Goal: Task Accomplishment & Management: Manage account settings

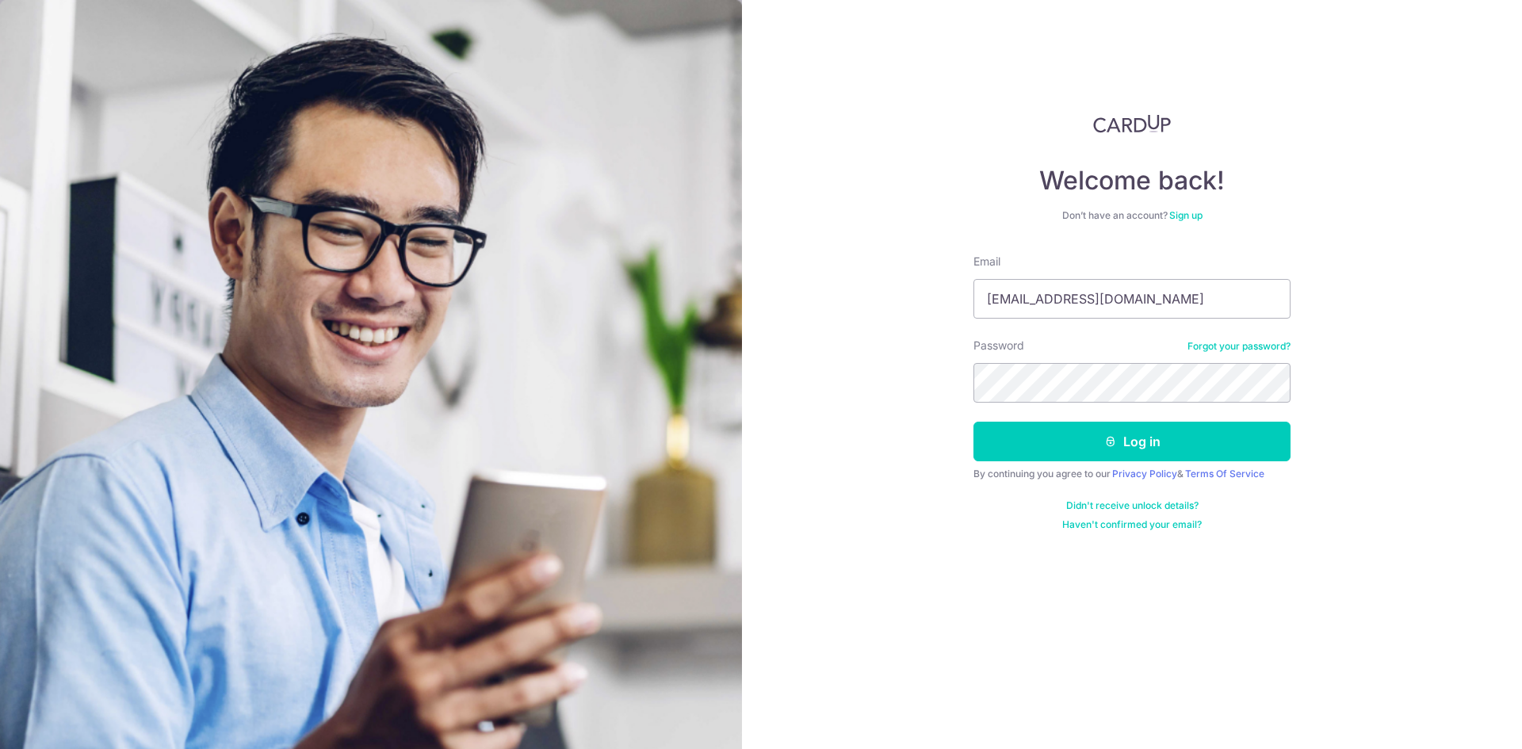
click at [974, 422] on button "Log in" at bounding box center [1132, 442] width 317 height 40
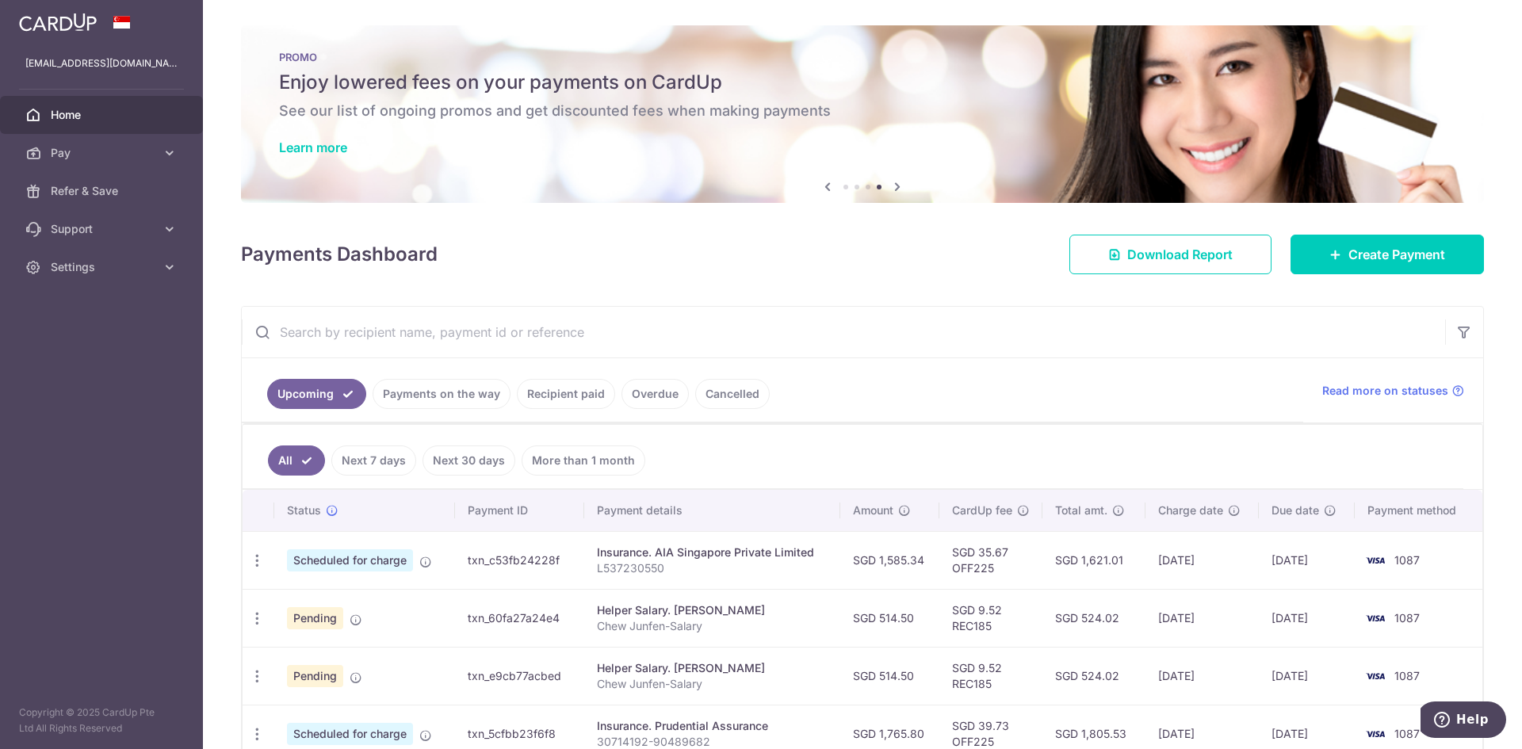
click at [432, 388] on link "Payments on the way" at bounding box center [442, 394] width 138 height 30
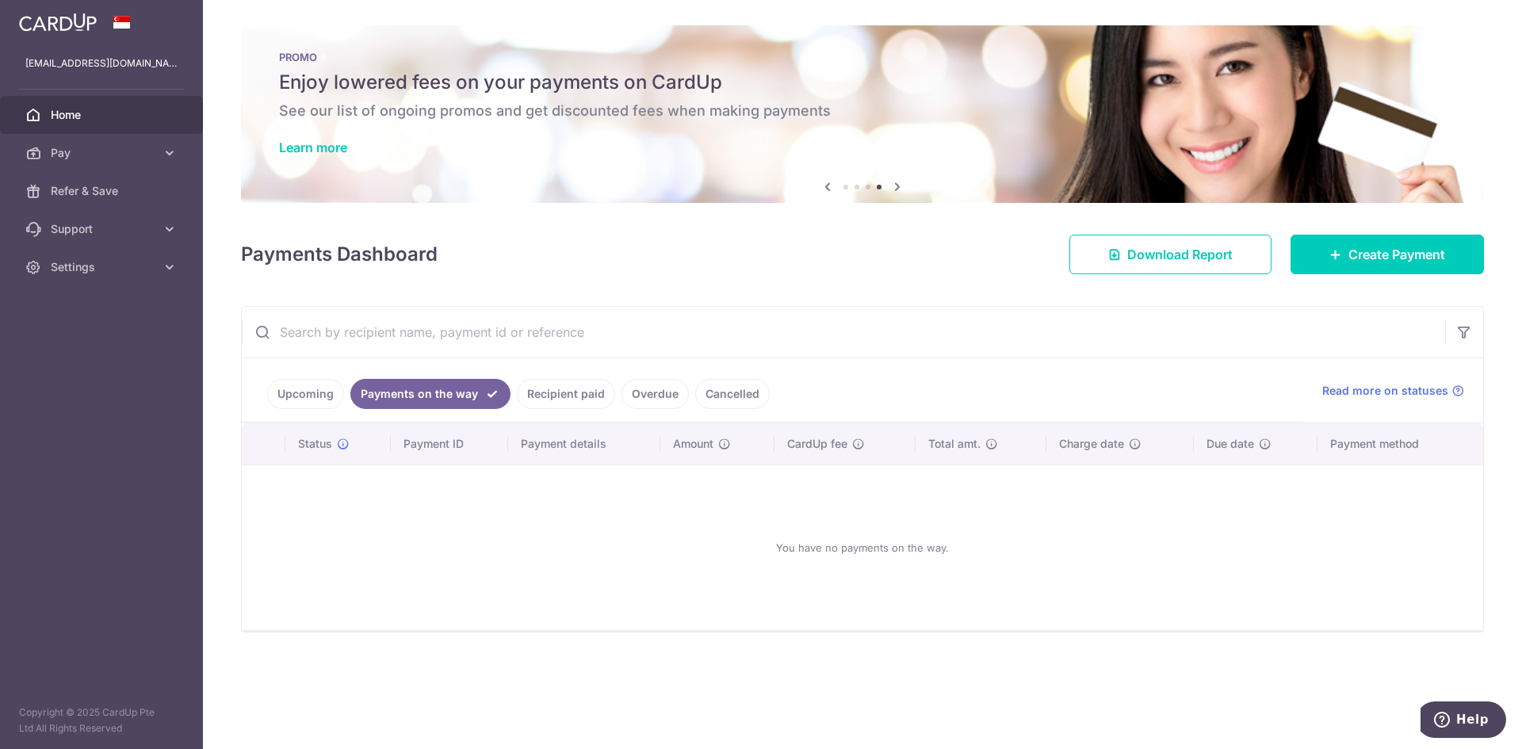
click at [535, 390] on link "Recipient paid" at bounding box center [566, 394] width 98 height 30
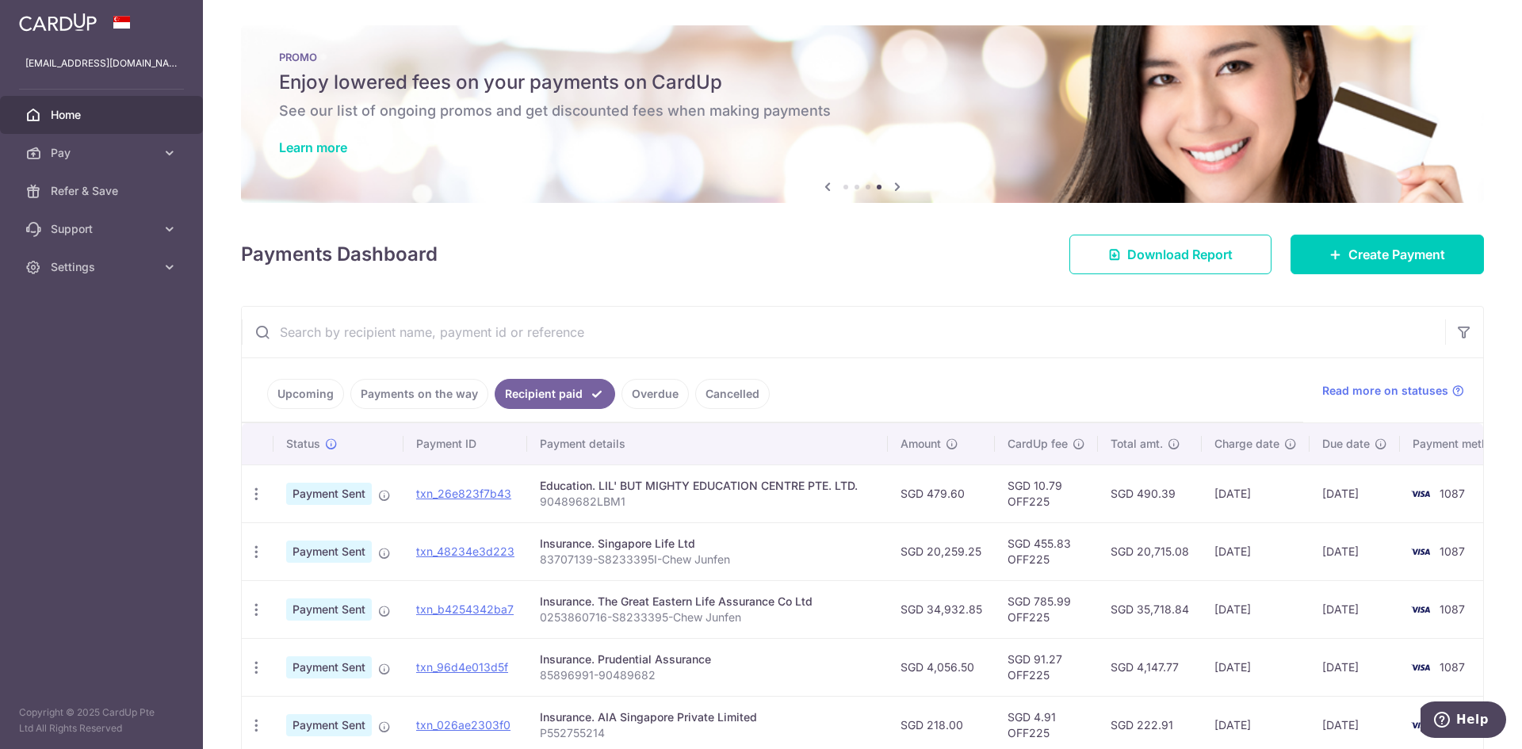
click at [309, 398] on link "Upcoming" at bounding box center [305, 394] width 77 height 30
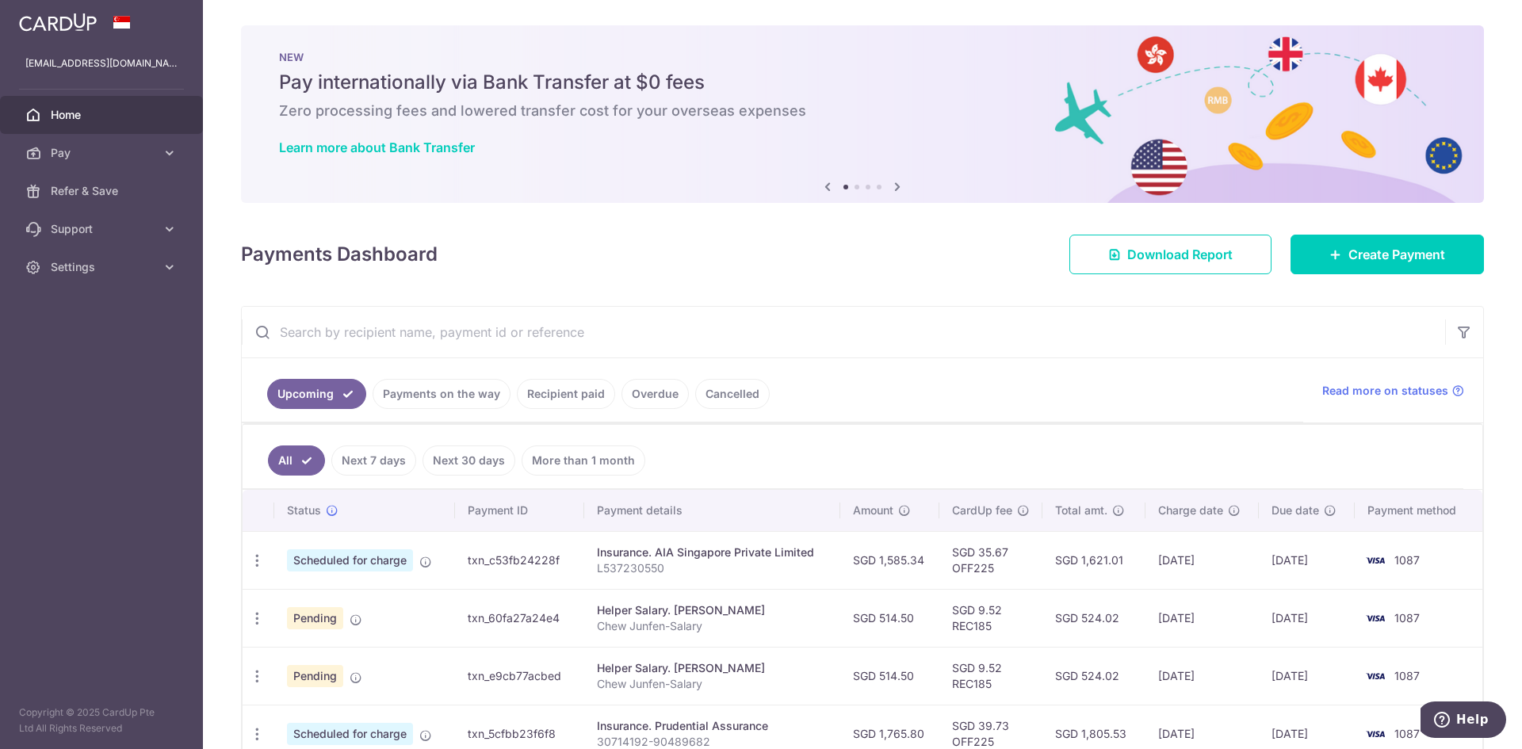
click at [1085, 394] on ul "Upcoming Payments on the way Recipient paid Overdue Cancelled" at bounding box center [773, 390] width 1062 height 64
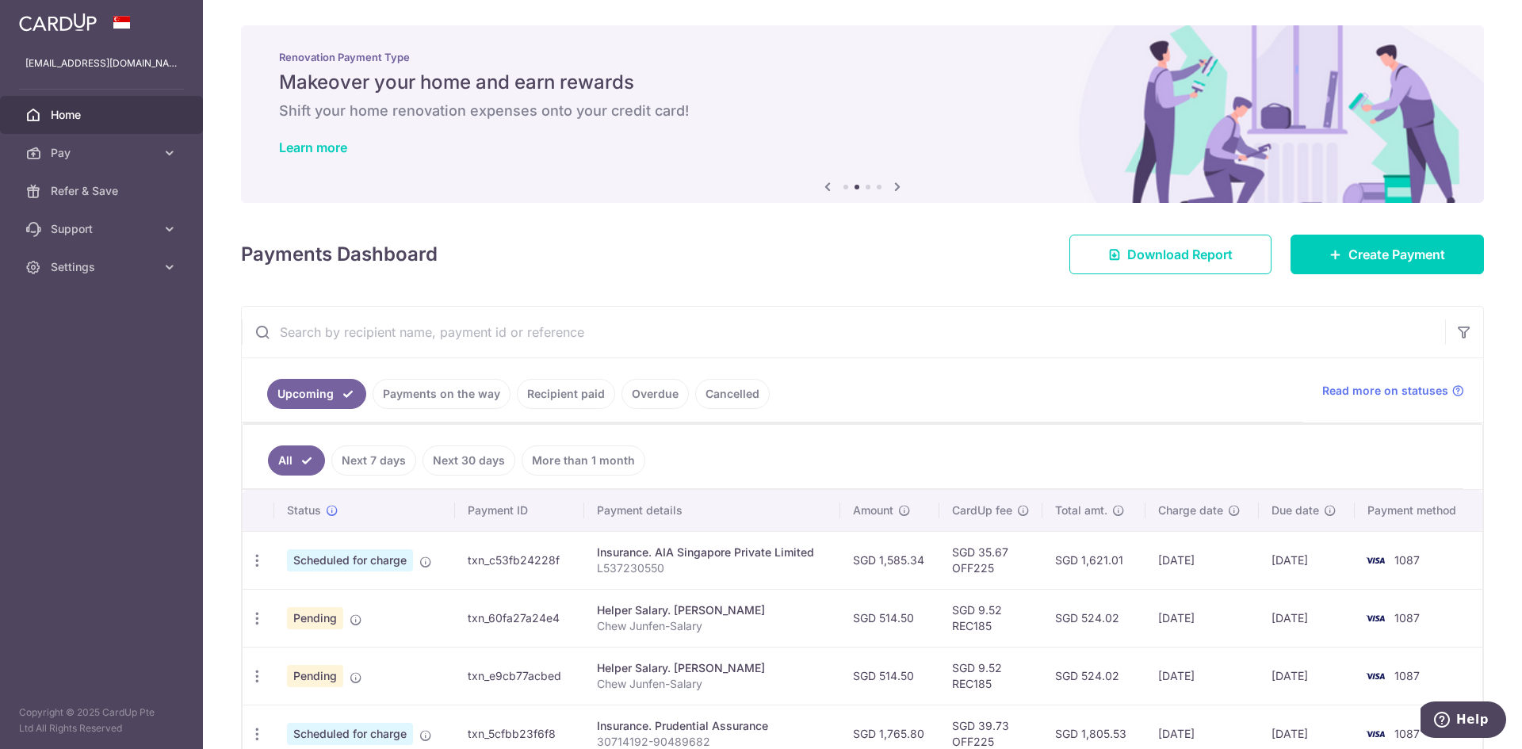
click at [955, 272] on div "Payments Dashboard Download Report Create Payment" at bounding box center [862, 251] width 1243 height 46
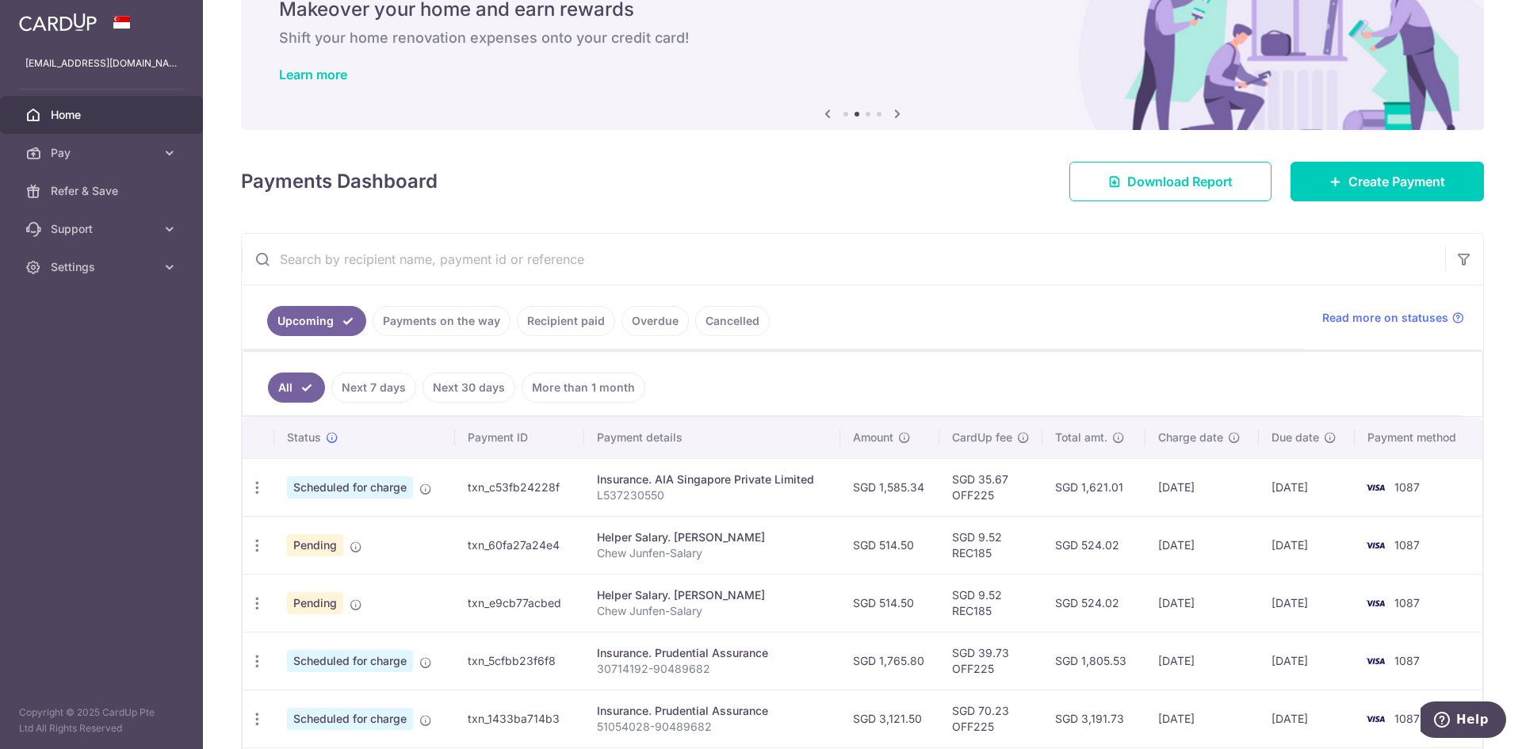
scroll to position [105, 0]
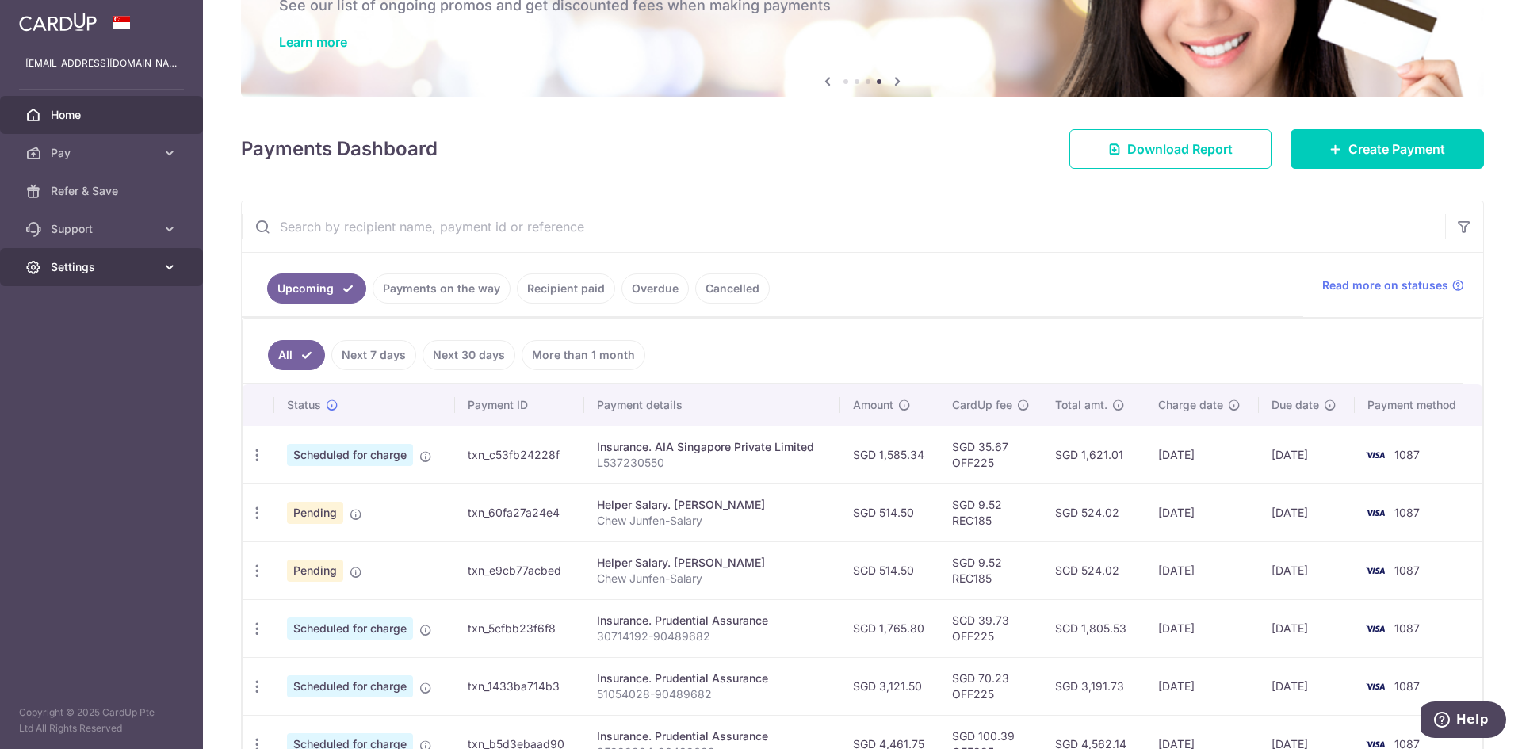
click at [166, 271] on icon at bounding box center [170, 267] width 16 height 16
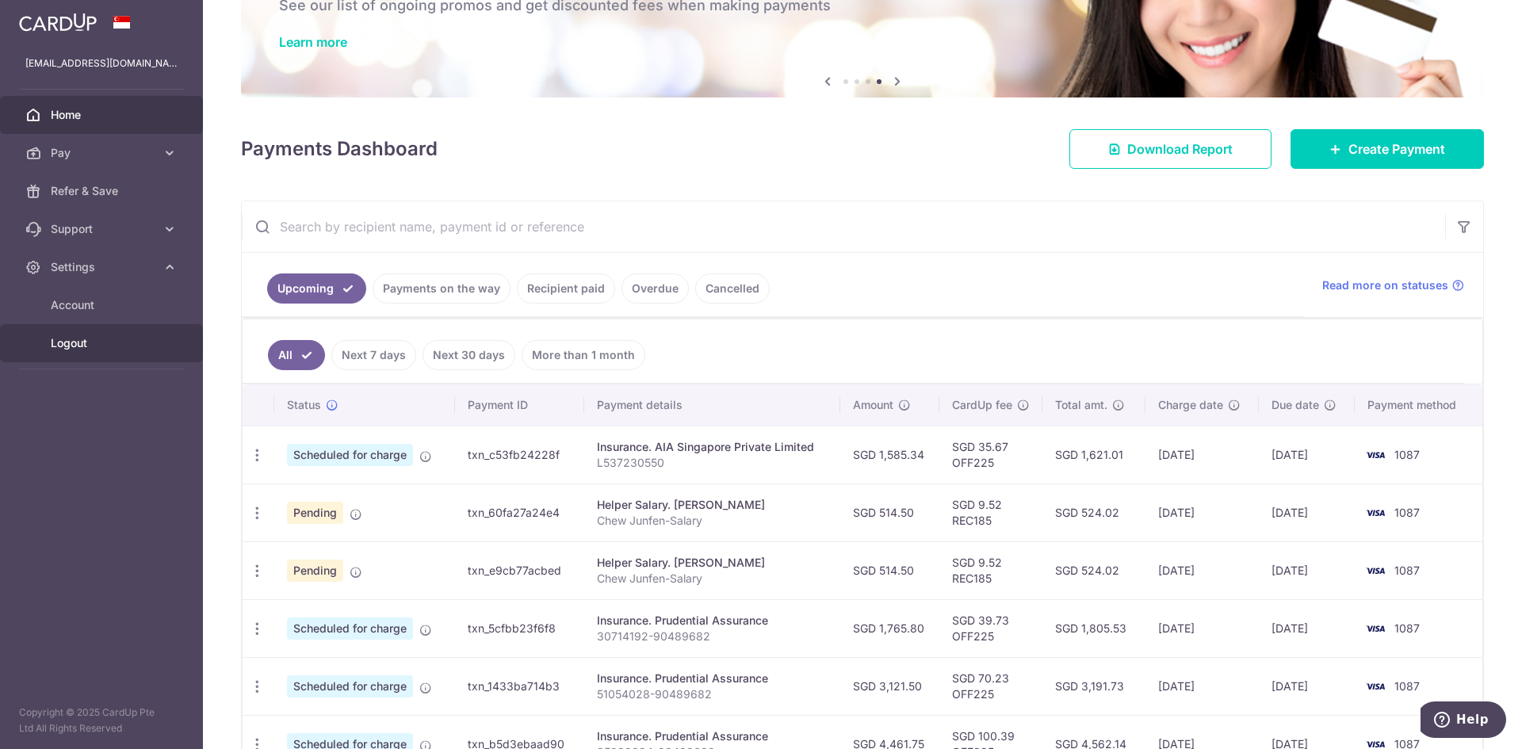
click at [71, 342] on span "Logout" at bounding box center [103, 343] width 105 height 16
